Goal: Task Accomplishment & Management: Use online tool/utility

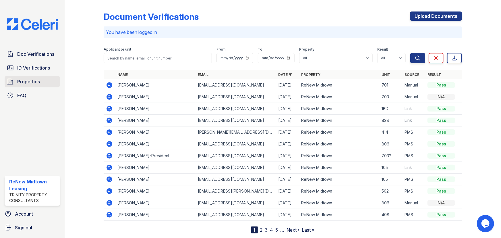
click at [41, 80] on link "Properties" at bounding box center [32, 81] width 55 height 11
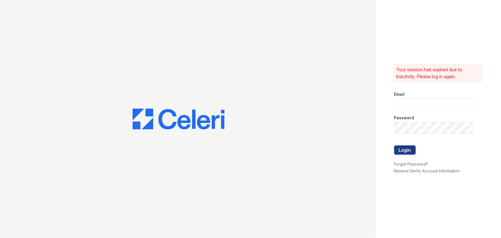
type input "[EMAIL_ADDRESS][DOMAIN_NAME]"
click at [411, 148] on button "Login" at bounding box center [405, 149] width 22 height 9
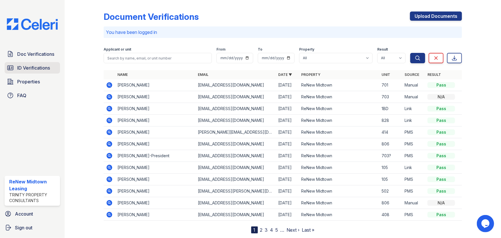
click at [11, 67] on icon at bounding box center [10, 67] width 7 height 7
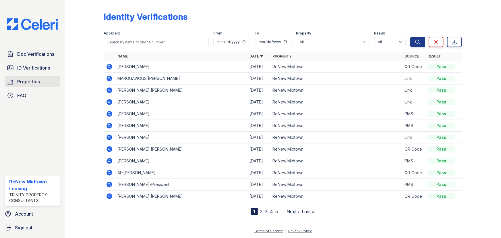
click at [23, 80] on span "Properties" at bounding box center [28, 81] width 23 height 7
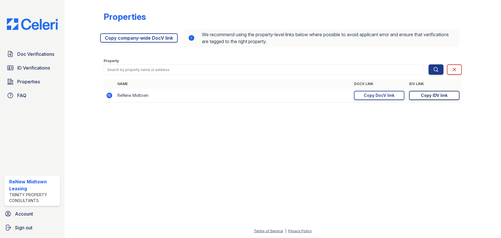
click at [432, 95] on div "Copy IDV link" at bounding box center [434, 96] width 27 height 6
